Goal: Transaction & Acquisition: Purchase product/service

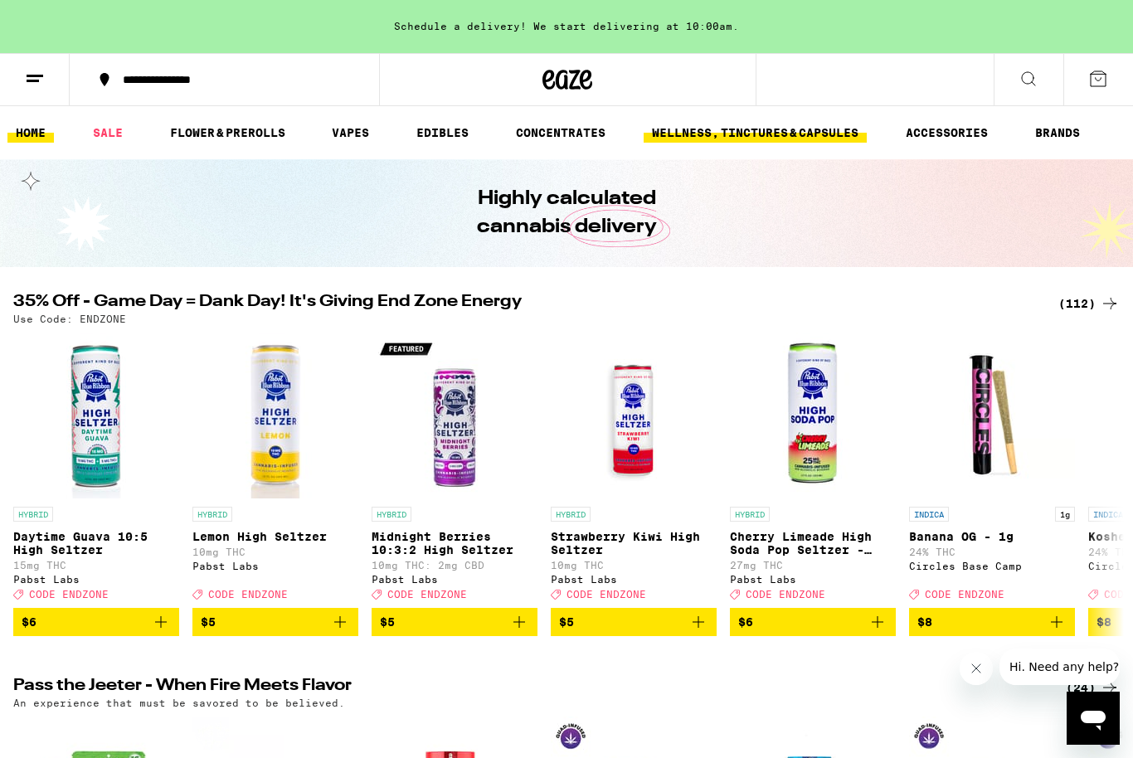
click at [752, 137] on link "WELLNESS, TINCTURES & CAPSULES" at bounding box center [755, 133] width 223 height 20
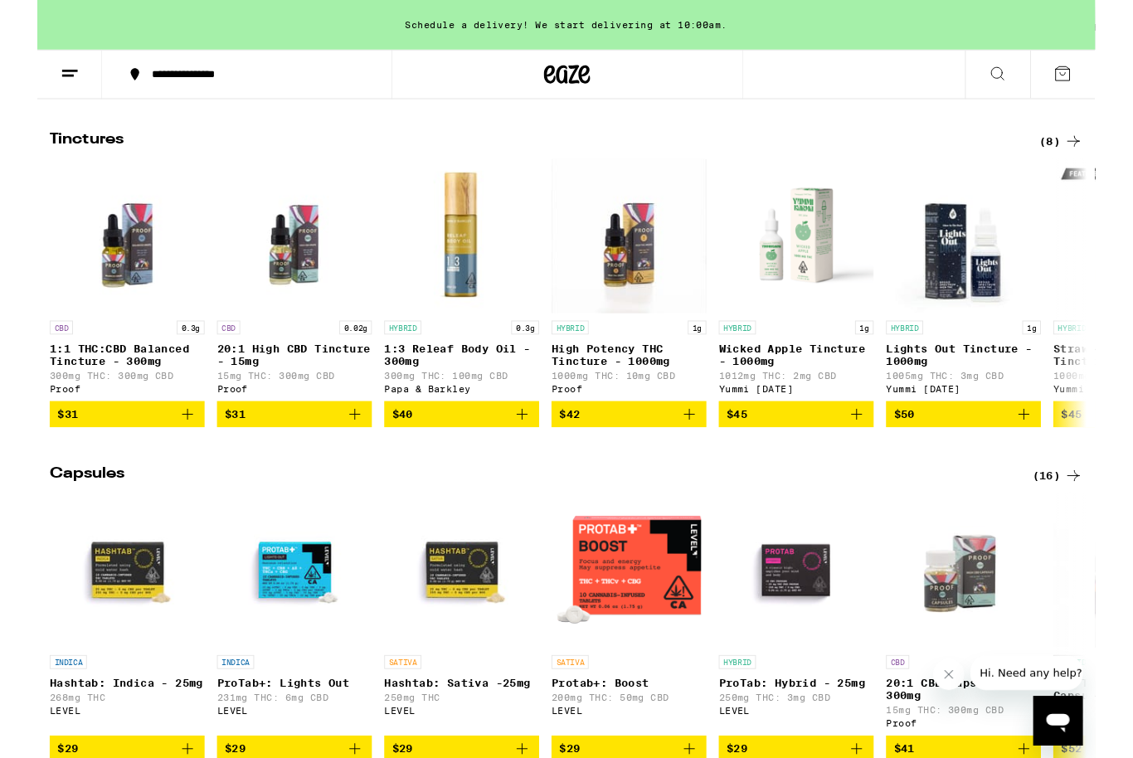
scroll to position [941, 0]
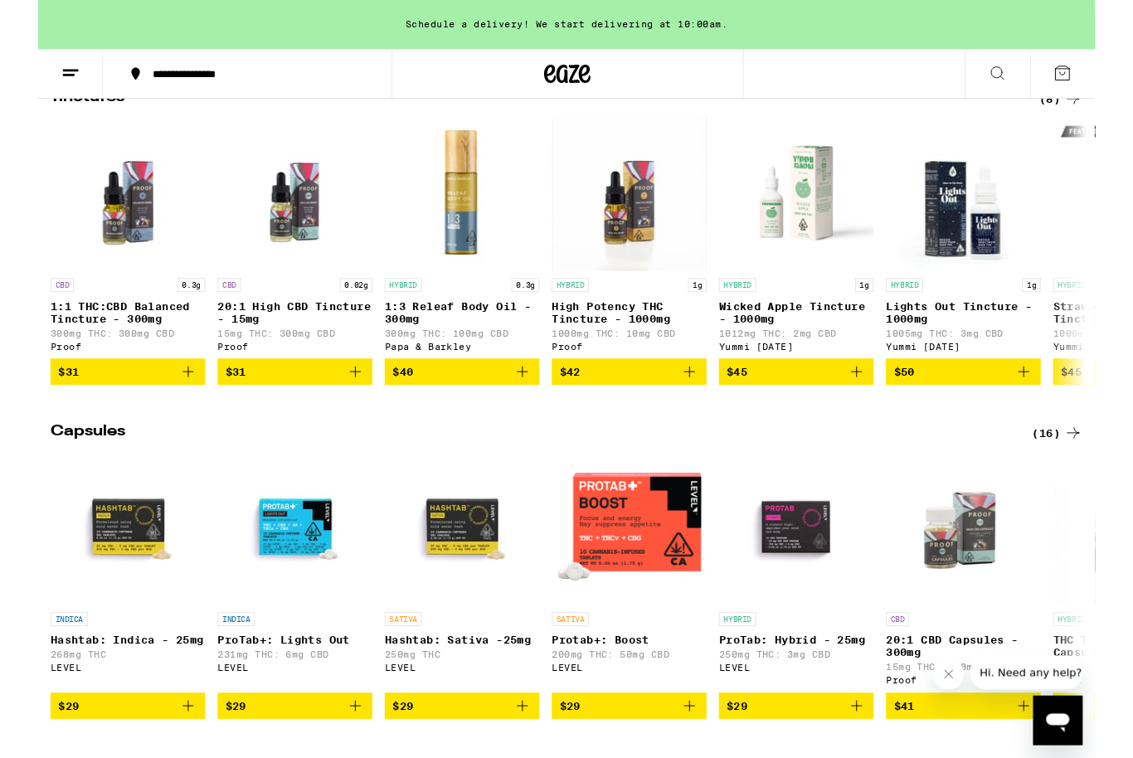
click at [1082, 474] on div "(16)" at bounding box center [1093, 465] width 54 height 20
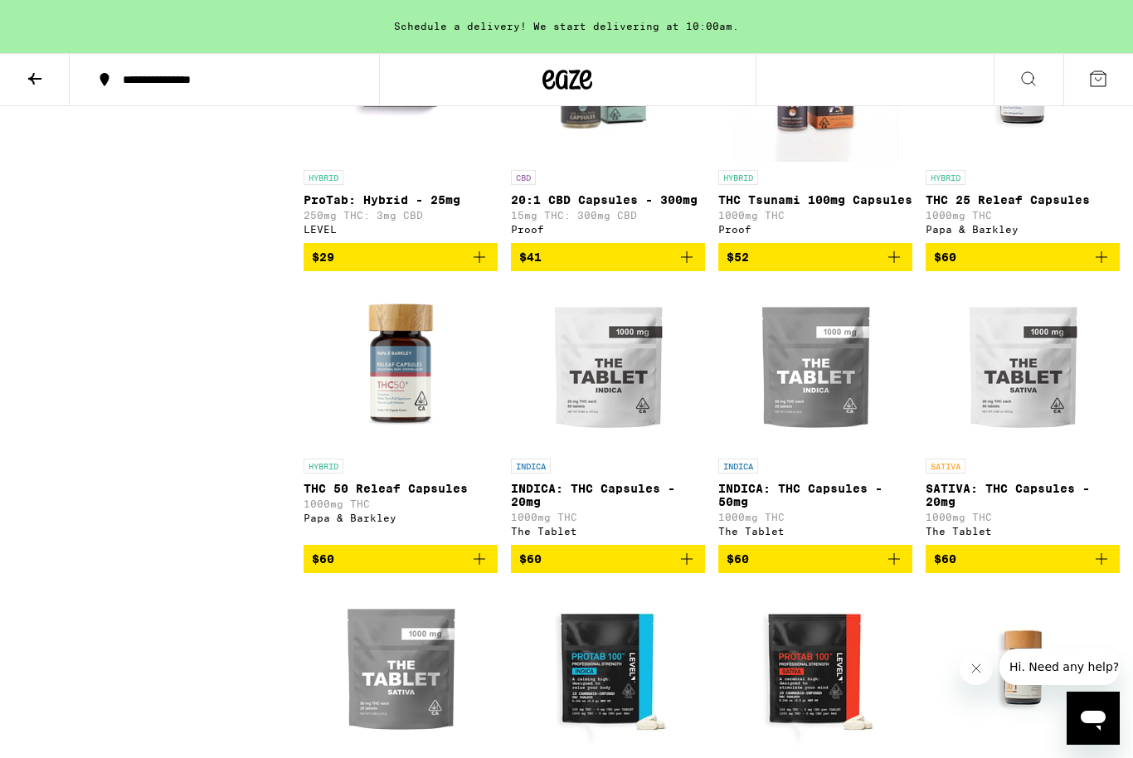
scroll to position [550, 0]
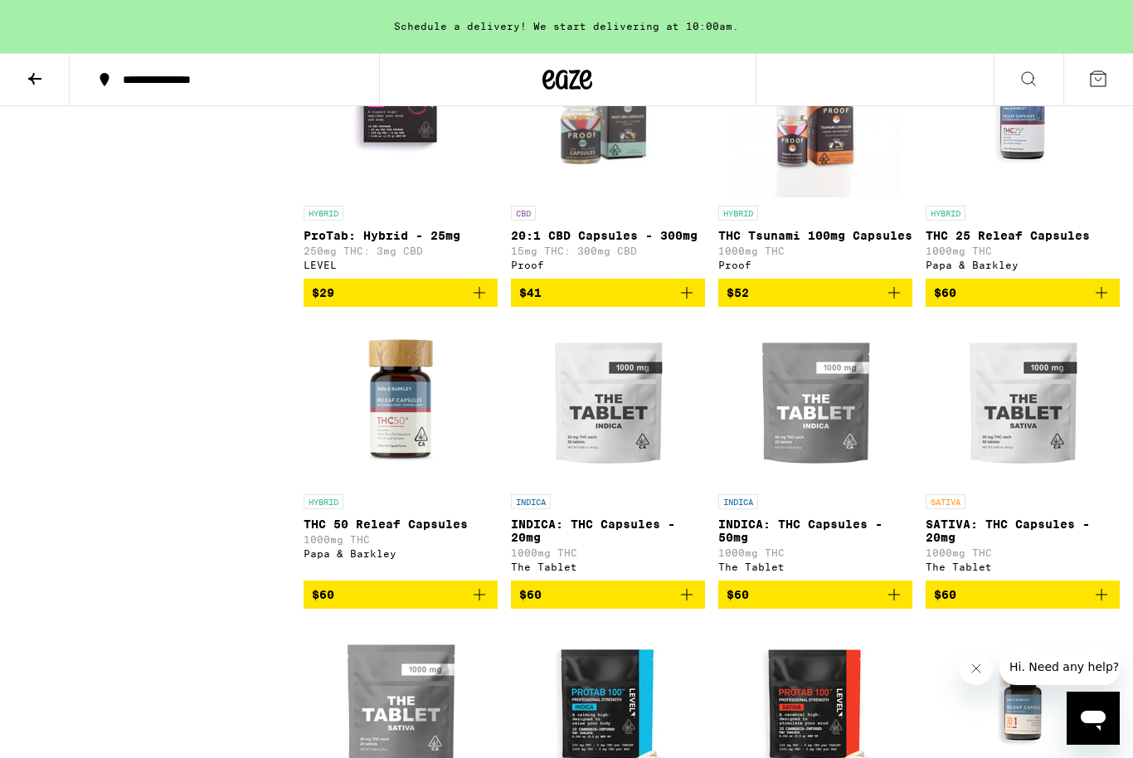
click at [902, 605] on icon "Add to bag" at bounding box center [894, 595] width 20 height 20
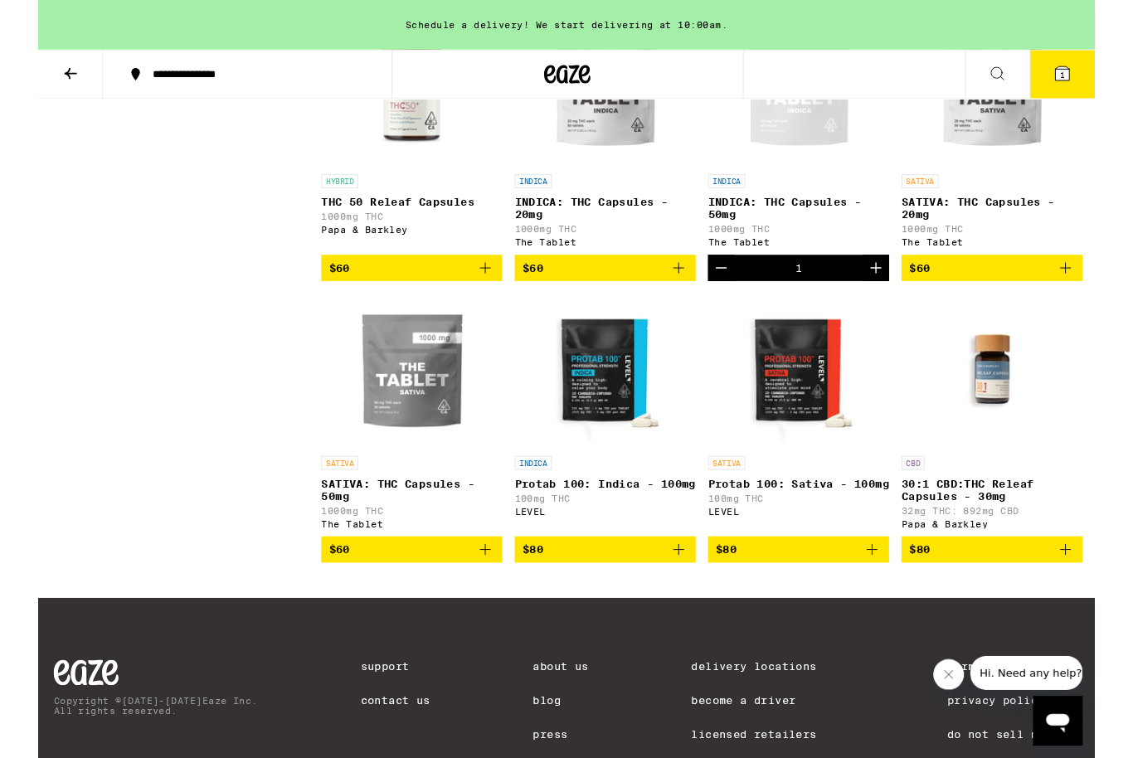
scroll to position [855, 0]
